Goal: Task Accomplishment & Management: Use online tool/utility

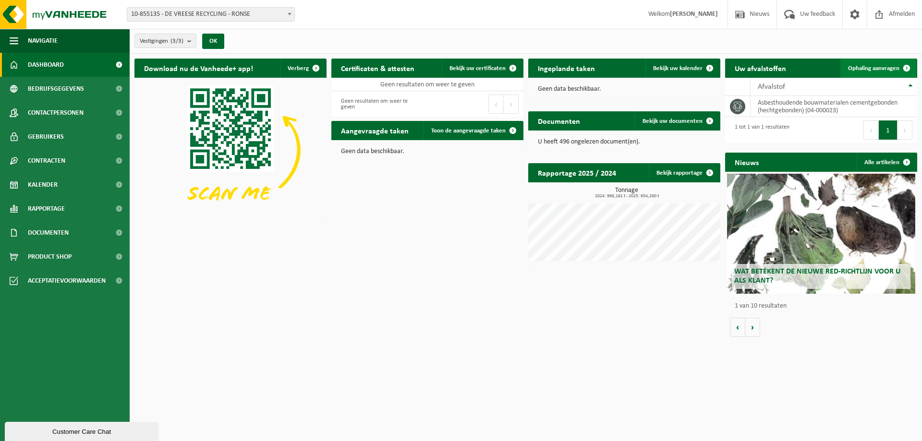
click at [883, 67] on span "Ophaling aanvragen" at bounding box center [873, 68] width 51 height 6
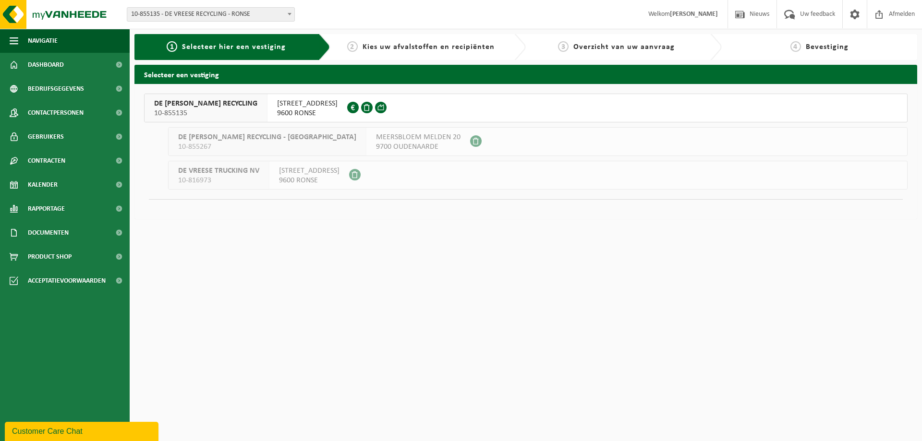
click at [286, 105] on span "KLEIN FRANKRIJKSTRAAT 21" at bounding box center [307, 104] width 60 height 10
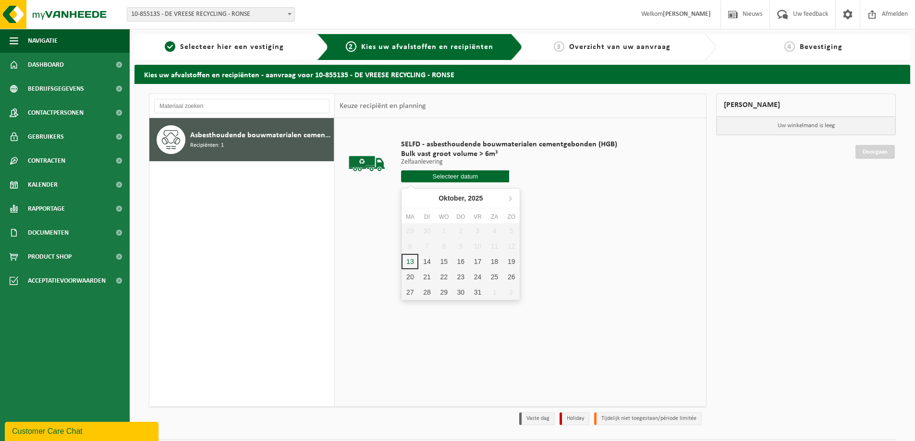
click at [462, 180] on input "text" at bounding box center [455, 176] width 108 height 12
click at [423, 263] on div "14" at bounding box center [426, 261] width 17 height 15
type input "Van 2025-10-14"
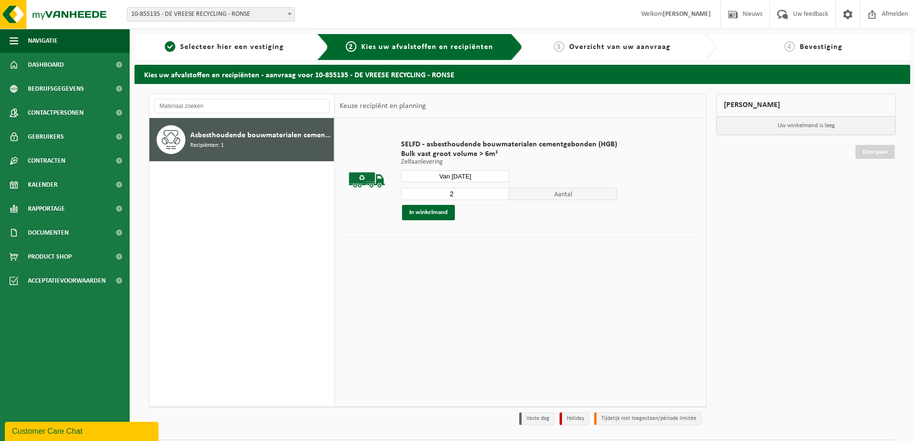
type input "2"
click at [500, 190] on input "2" at bounding box center [455, 194] width 108 height 12
click at [449, 213] on button "In winkelmand" at bounding box center [428, 212] width 53 height 15
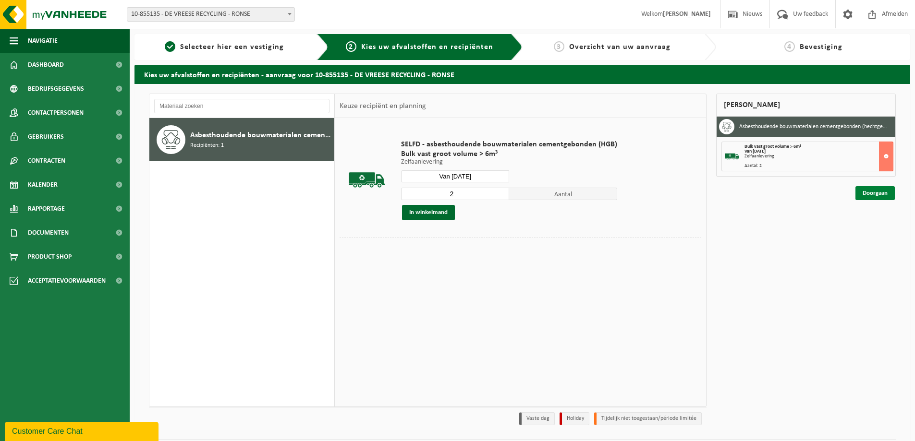
click at [865, 198] on link "Doorgaan" at bounding box center [874, 193] width 39 height 14
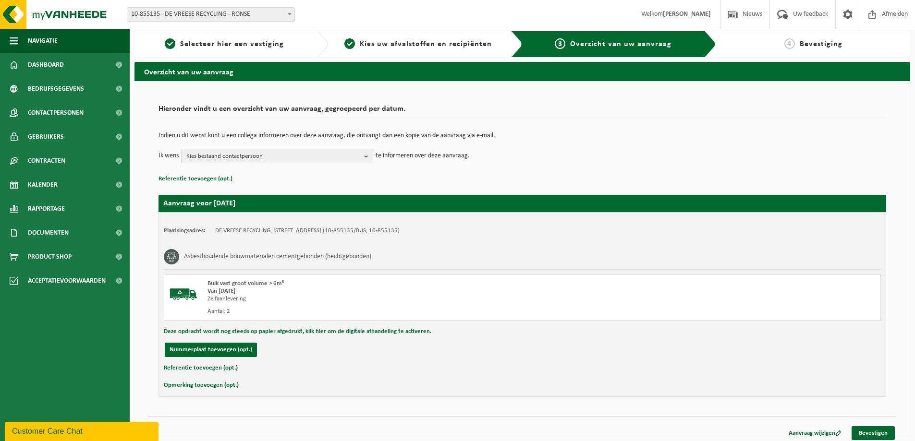
scroll to position [7, 0]
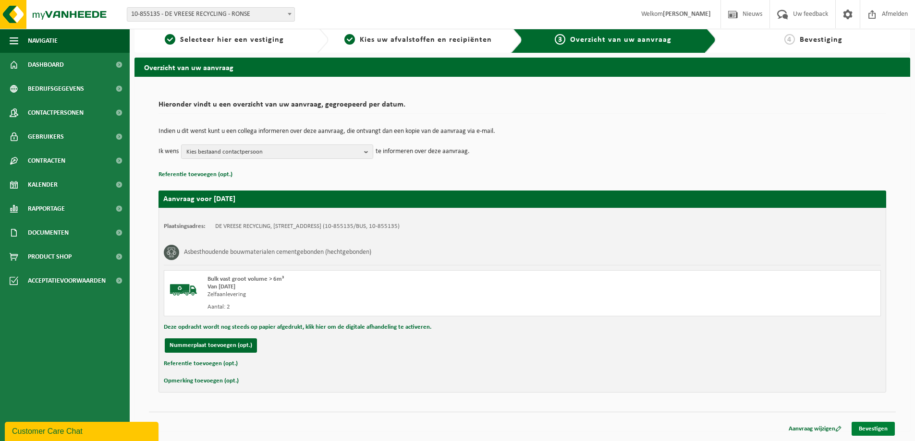
click at [870, 429] on link "Bevestigen" at bounding box center [872, 429] width 43 height 14
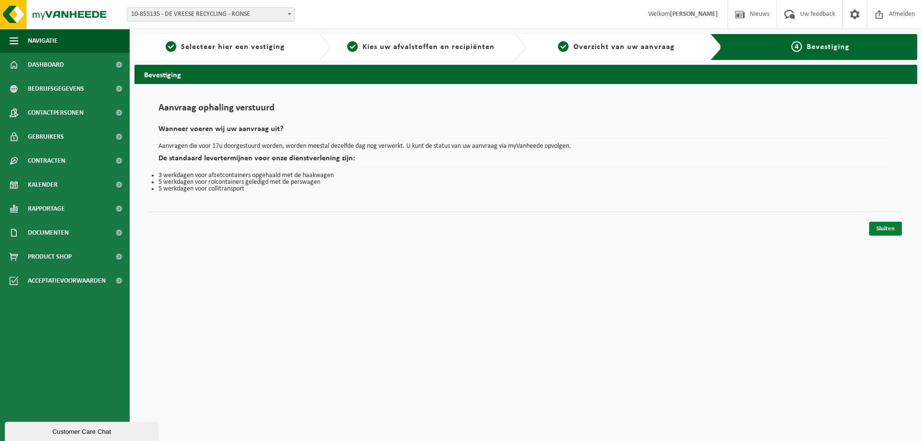
click at [889, 227] on link "Sluiten" at bounding box center [885, 229] width 33 height 14
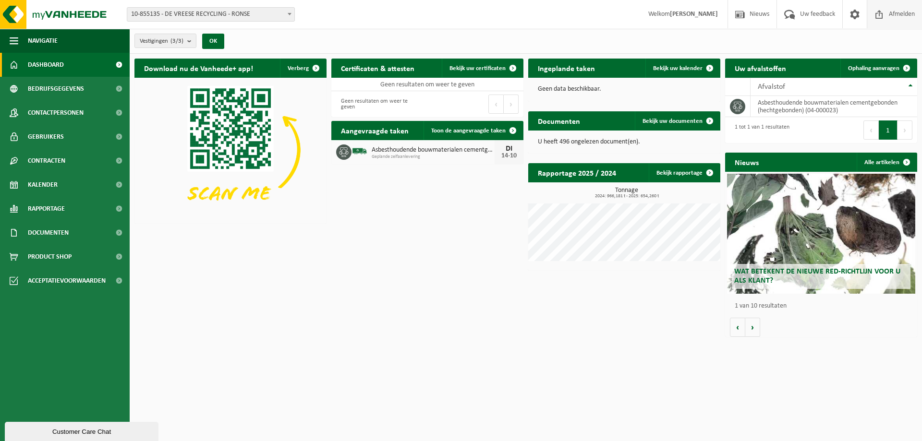
click at [898, 16] on span "Afmelden" at bounding box center [901, 14] width 31 height 28
